Goal: Task Accomplishment & Management: Complete application form

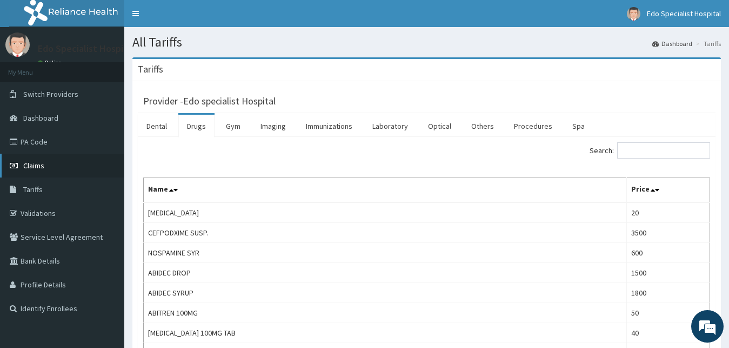
click at [44, 164] on span "Claims" at bounding box center [33, 166] width 21 height 10
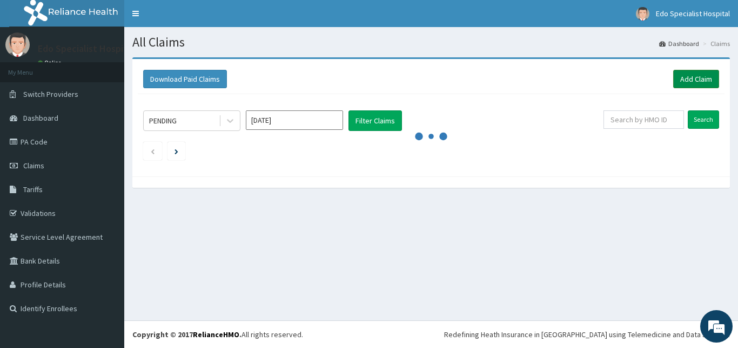
click at [682, 83] on link "Add Claim" at bounding box center [697, 79] width 46 height 18
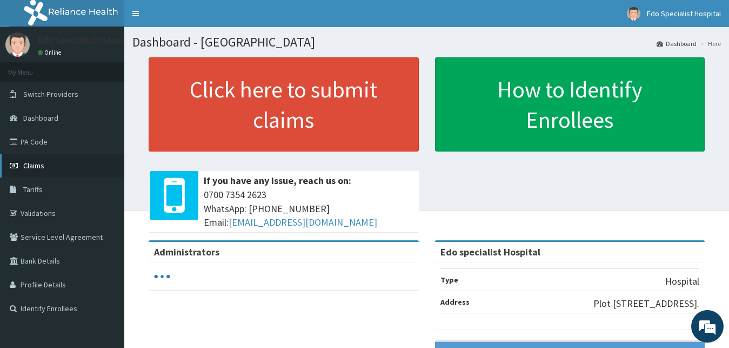
click at [37, 166] on span "Claims" at bounding box center [33, 166] width 21 height 10
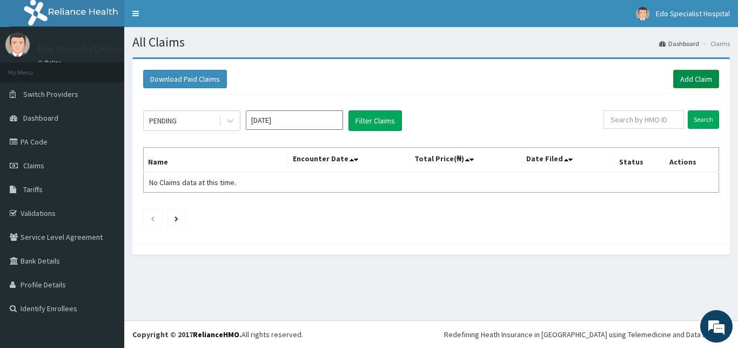
click at [682, 82] on link "Add Claim" at bounding box center [697, 79] width 46 height 18
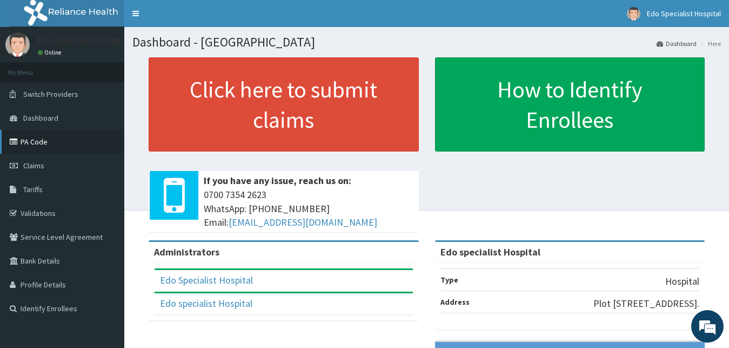
click at [52, 141] on link "PA Code" at bounding box center [62, 142] width 124 height 24
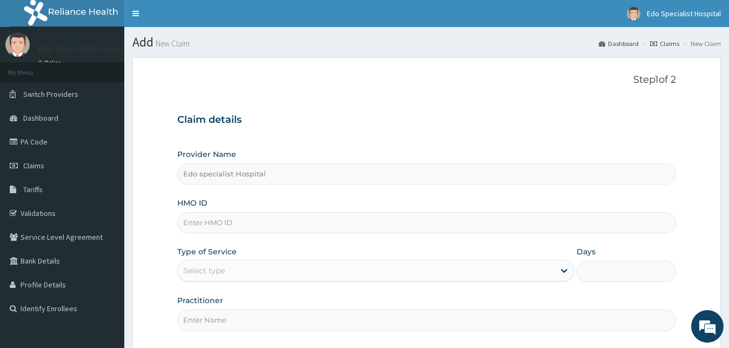
click at [206, 171] on input "Edo specialist Hospital" at bounding box center [426, 173] width 499 height 21
click at [226, 228] on input "HMO ID" at bounding box center [426, 222] width 499 height 21
paste input "RET/27040/A"
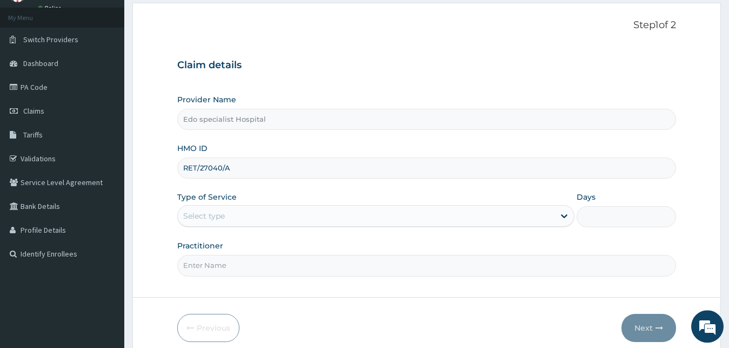
scroll to position [101, 0]
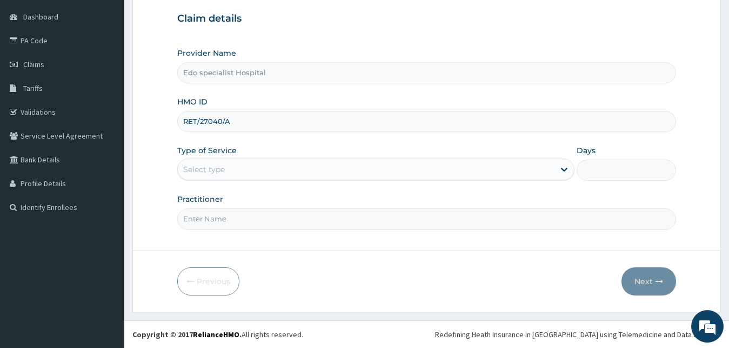
type input "RET/27040/A"
click at [215, 150] on label "Type of Service" at bounding box center [206, 150] width 59 height 11
click at [204, 166] on div "Select type" at bounding box center [204, 169] width 42 height 11
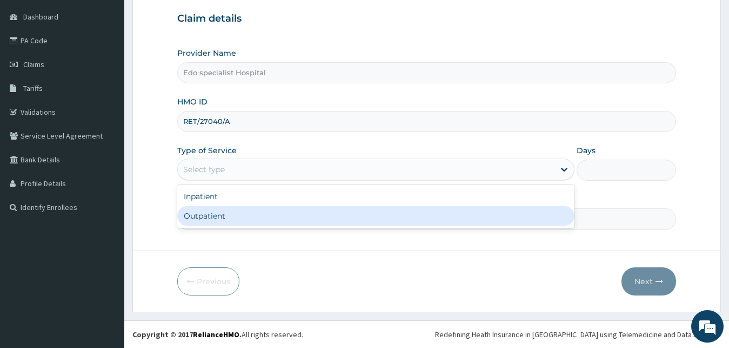
click at [215, 206] on div "Outpatient" at bounding box center [376, 215] width 398 height 19
type input "1"
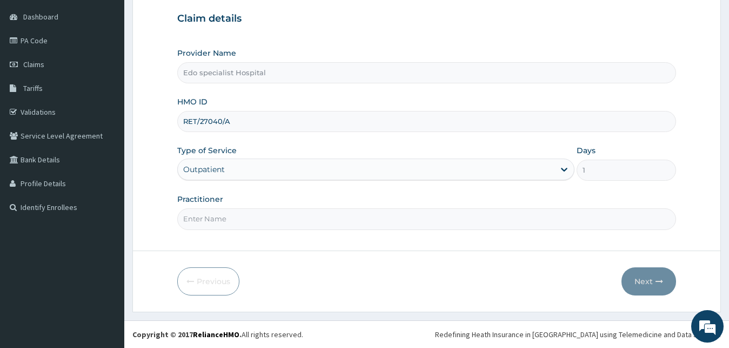
click at [212, 163] on div "Outpatient" at bounding box center [366, 169] width 377 height 17
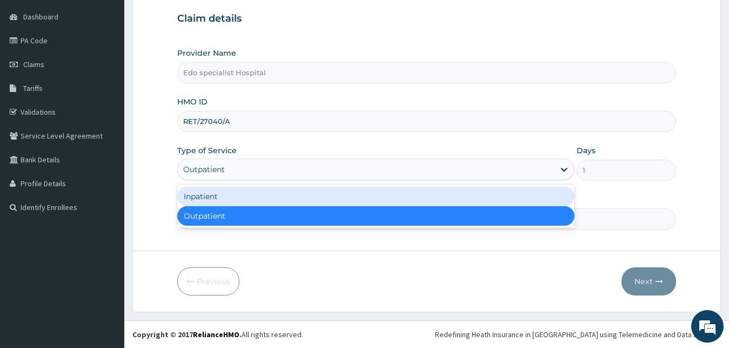
click at [211, 199] on div "Inpatient" at bounding box center [376, 195] width 398 height 19
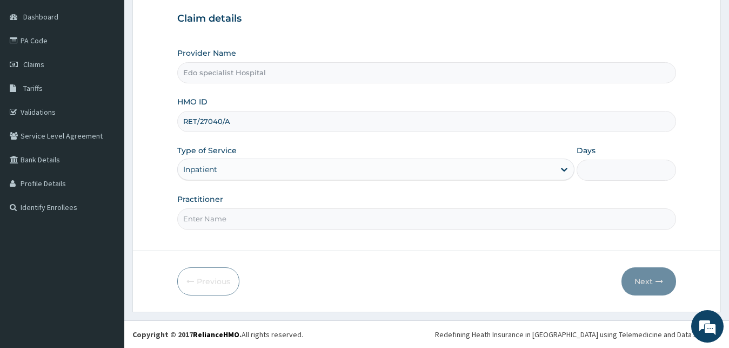
click at [622, 178] on input "Days" at bounding box center [626, 169] width 99 height 21
type input "10"
drag, startPoint x: 522, startPoint y: 311, endPoint x: 515, endPoint y: 315, distance: 7.5
click at [522, 310] on form "Step 1 of 2 Claim details Provider Name Edo specialist Hospital HMO ID RET/2704…" at bounding box center [426, 133] width 589 height 355
click at [225, 218] on input "Practitioner" at bounding box center [426, 218] width 499 height 21
